Goal: Information Seeking & Learning: Understand process/instructions

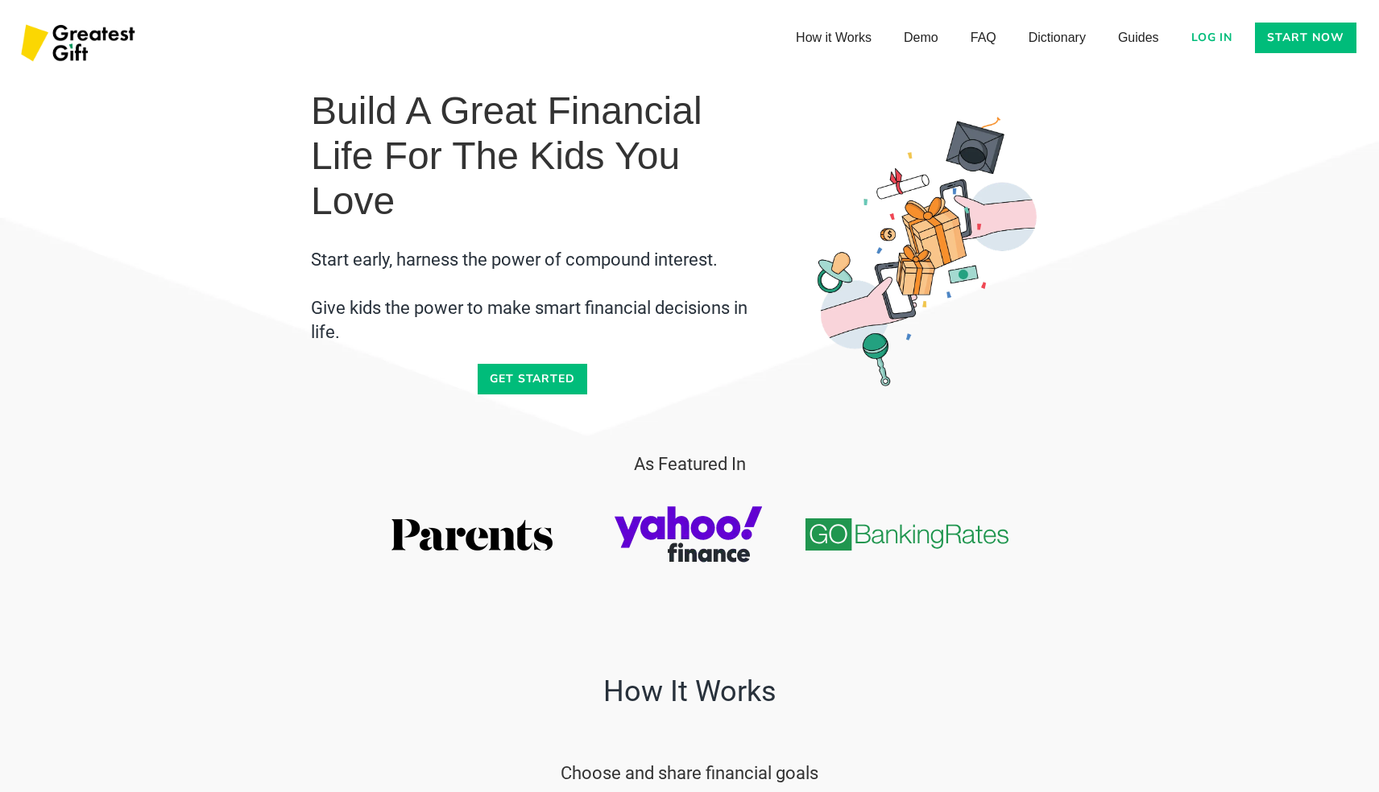
scroll to position [2110, 0]
